Goal: Transaction & Acquisition: Purchase product/service

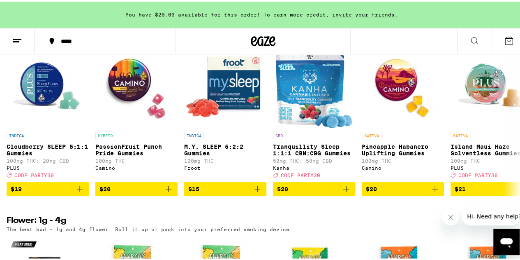
scroll to position [876, 0]
